Goal: Navigation & Orientation: Find specific page/section

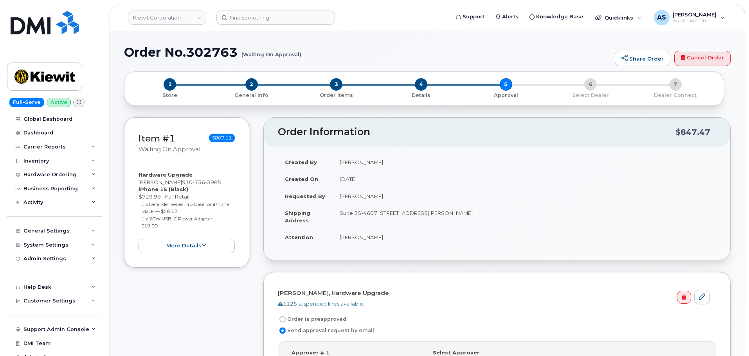
scroll to position [196, 0]
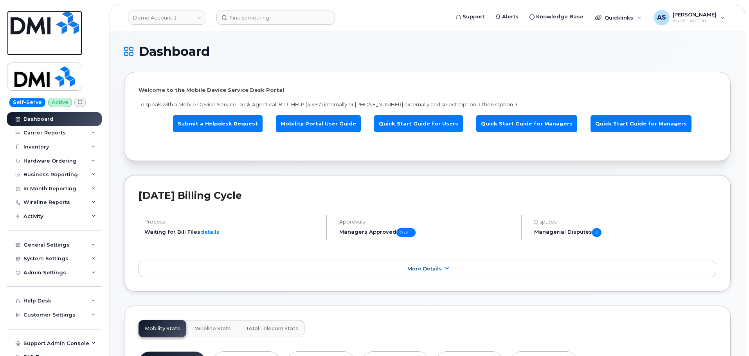
click at [41, 23] on img at bounding box center [45, 22] width 68 height 23
